Goal: Task Accomplishment & Management: Complete application form

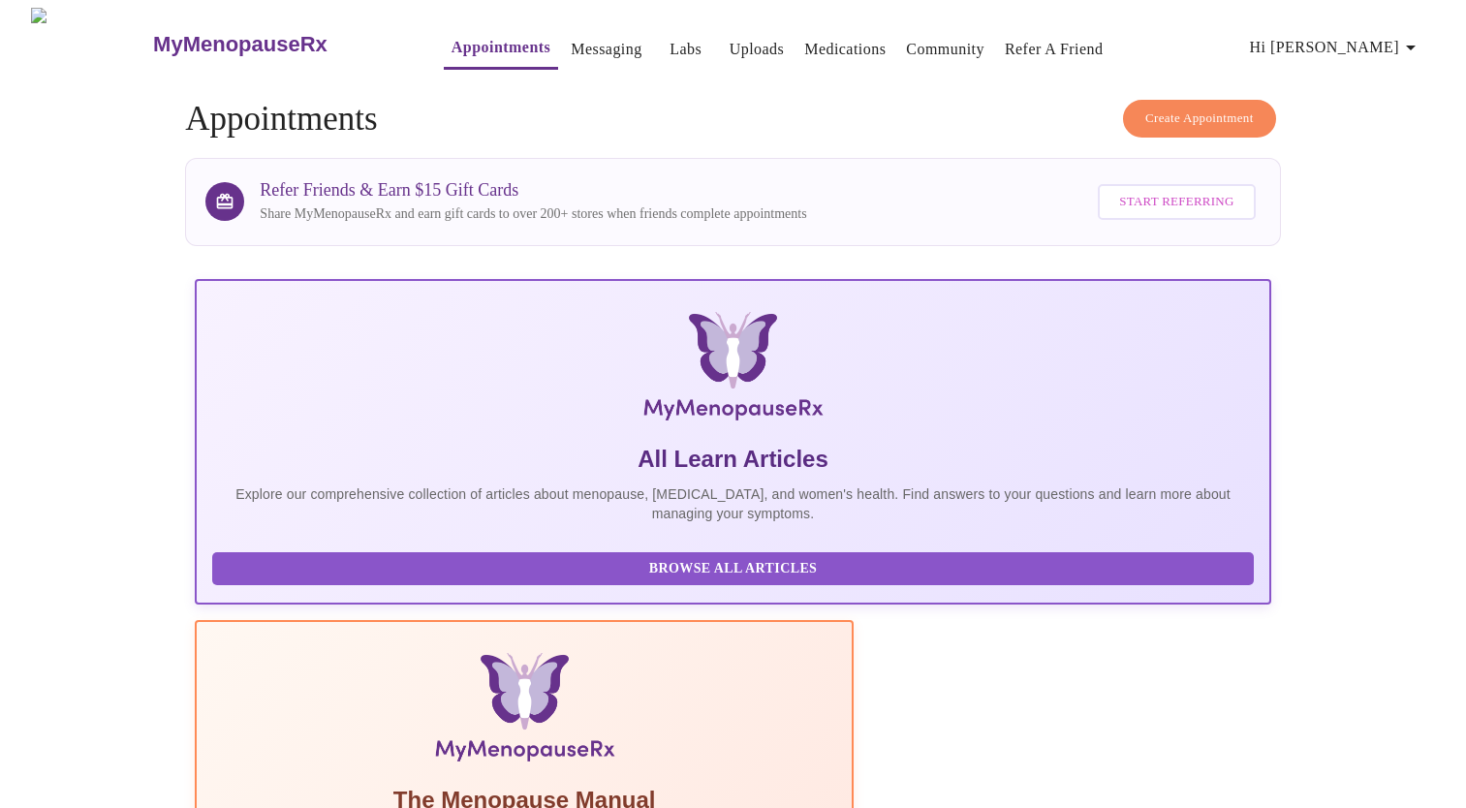
scroll to position [252, 0]
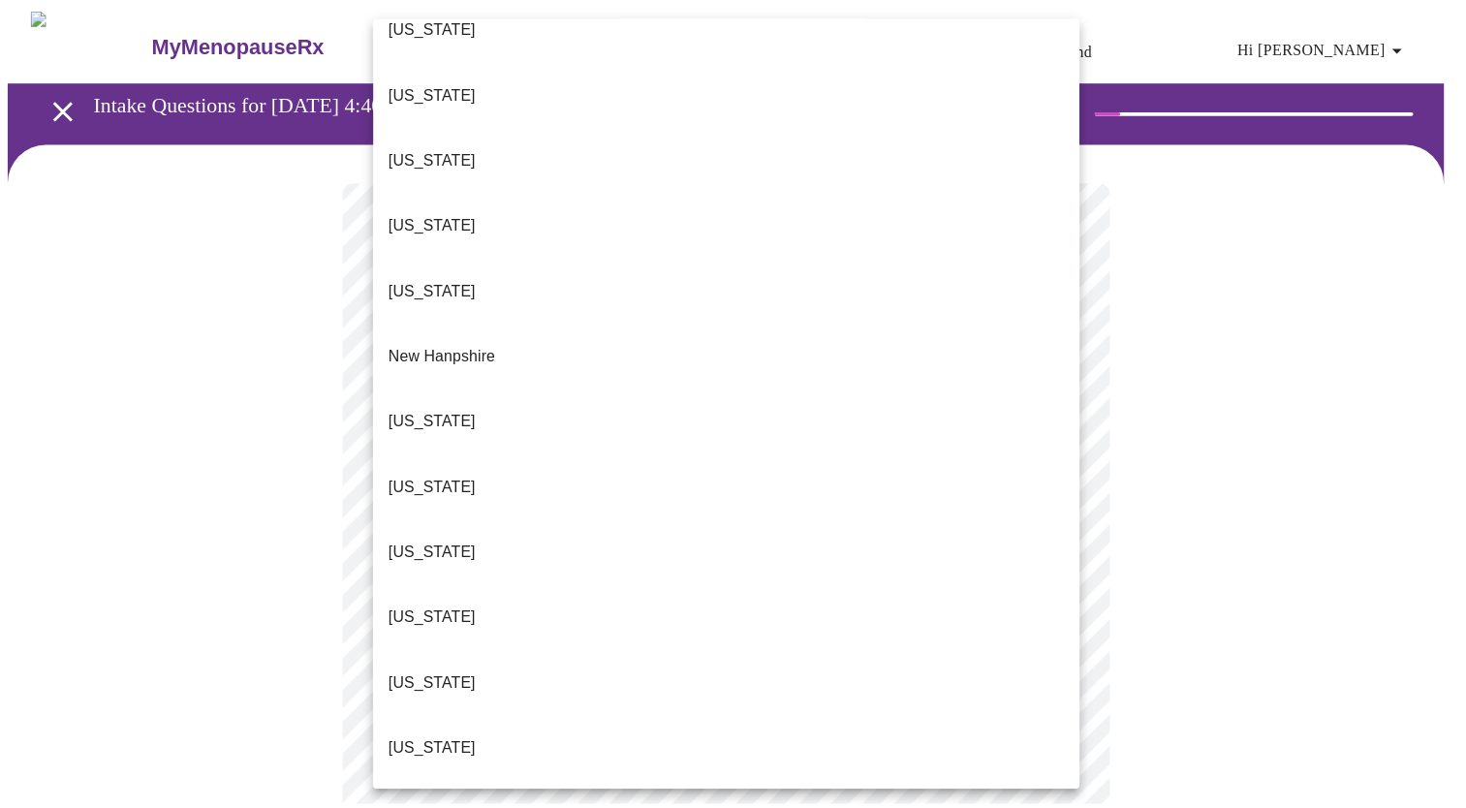
scroll to position [1551, 0]
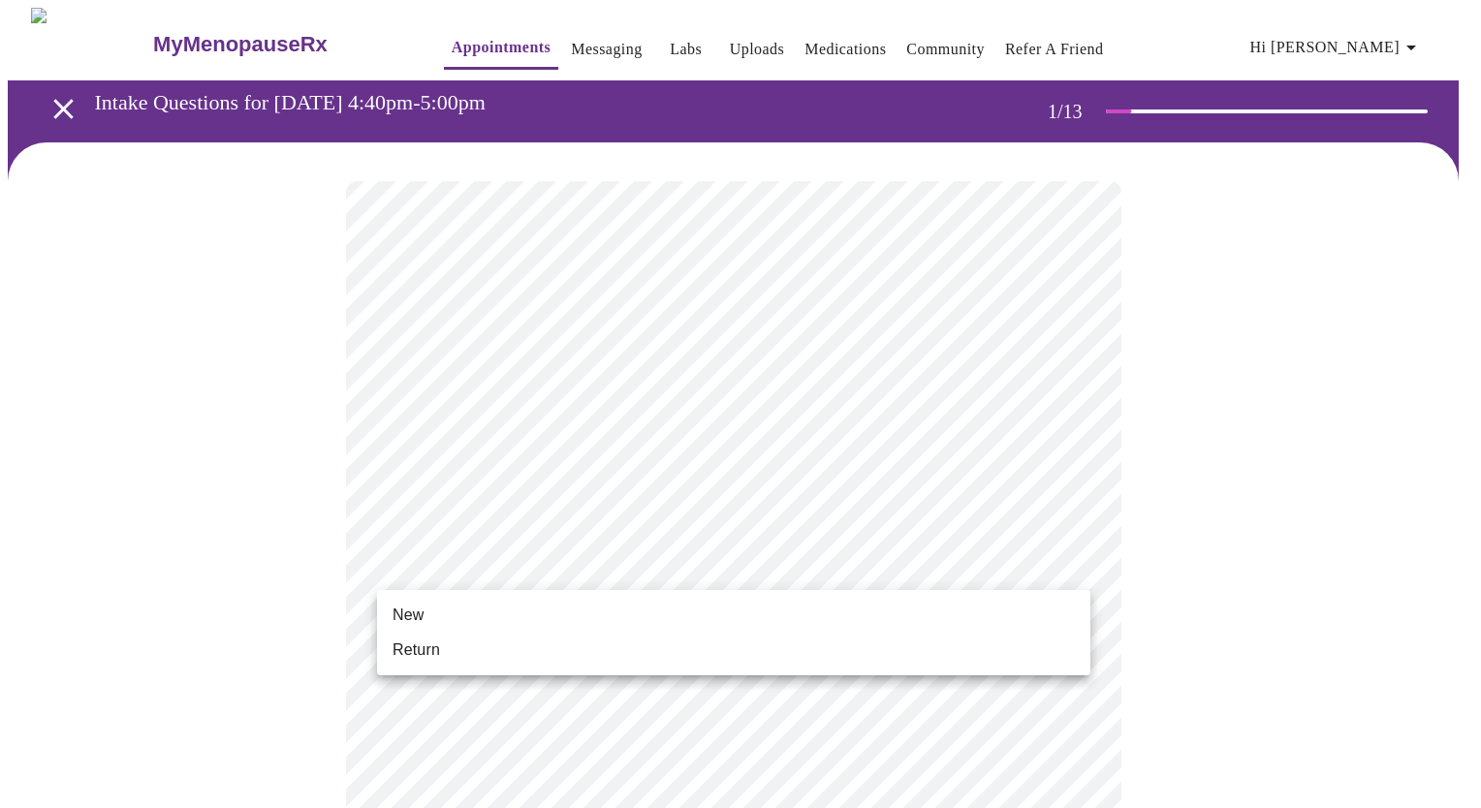
click at [546, 610] on li "New" at bounding box center [733, 615] width 713 height 35
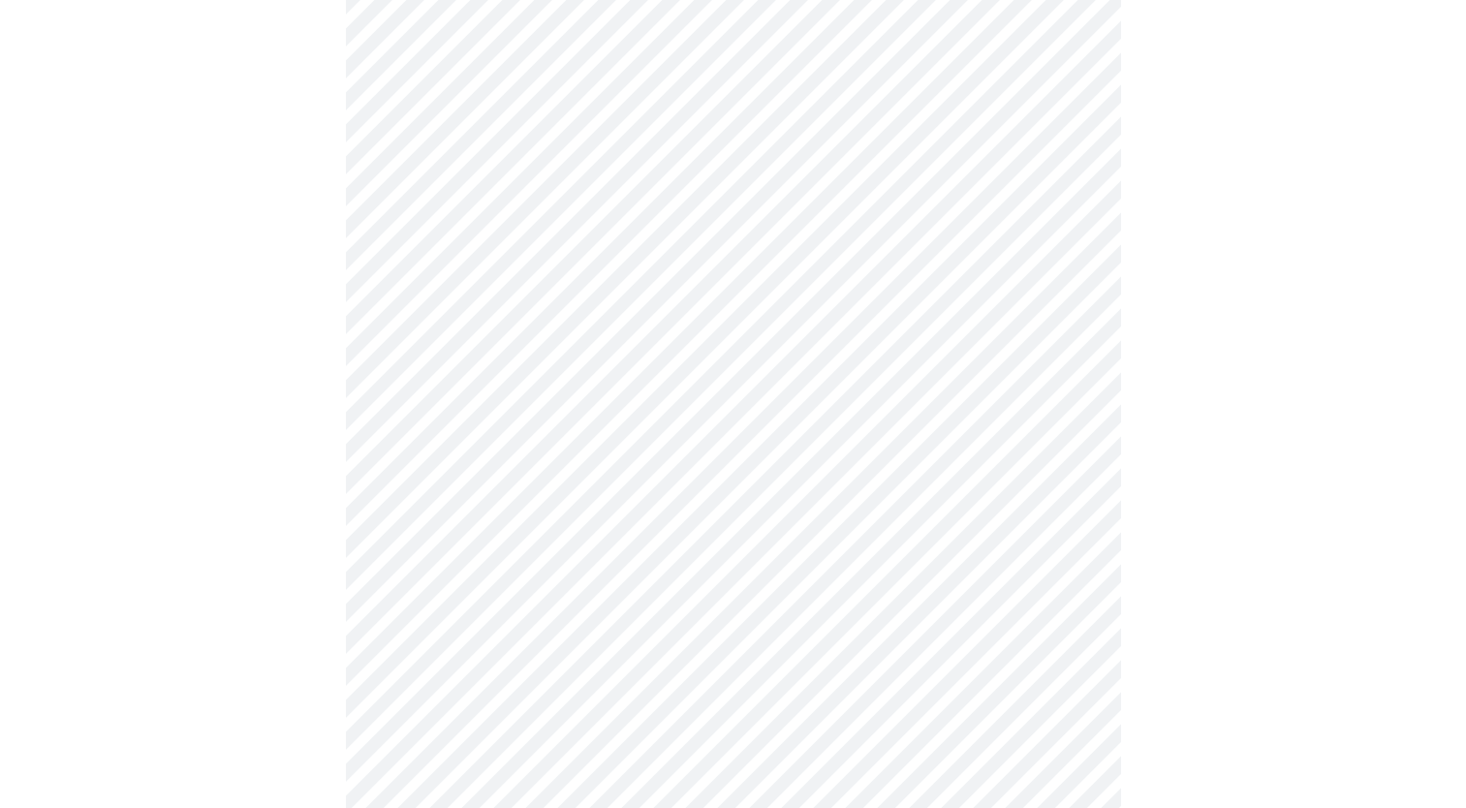
scroll to position [581, 0]
